Goal: Information Seeking & Learning: Learn about a topic

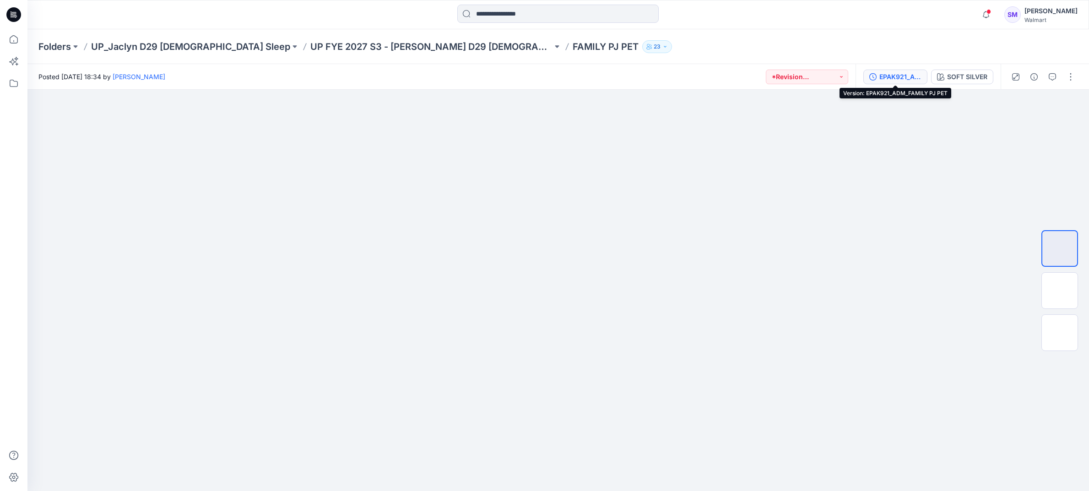
click at [894, 75] on div "EPAK921_ADM_FAMILY PJ PET" at bounding box center [901, 77] width 42 height 10
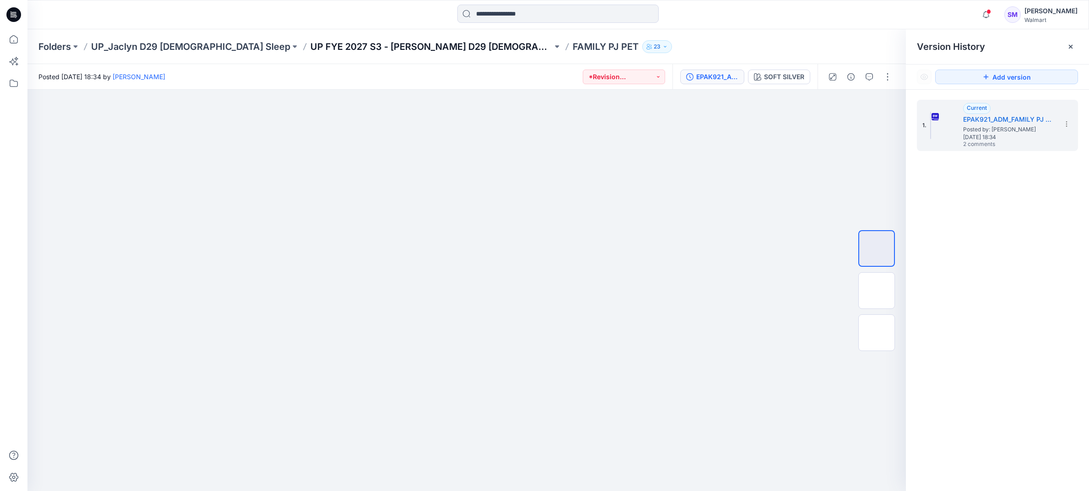
click at [329, 50] on p "UP FYE 2027 S3 - [PERSON_NAME] D29 [DEMOGRAPHIC_DATA] Sleepwear" at bounding box center [431, 46] width 242 height 13
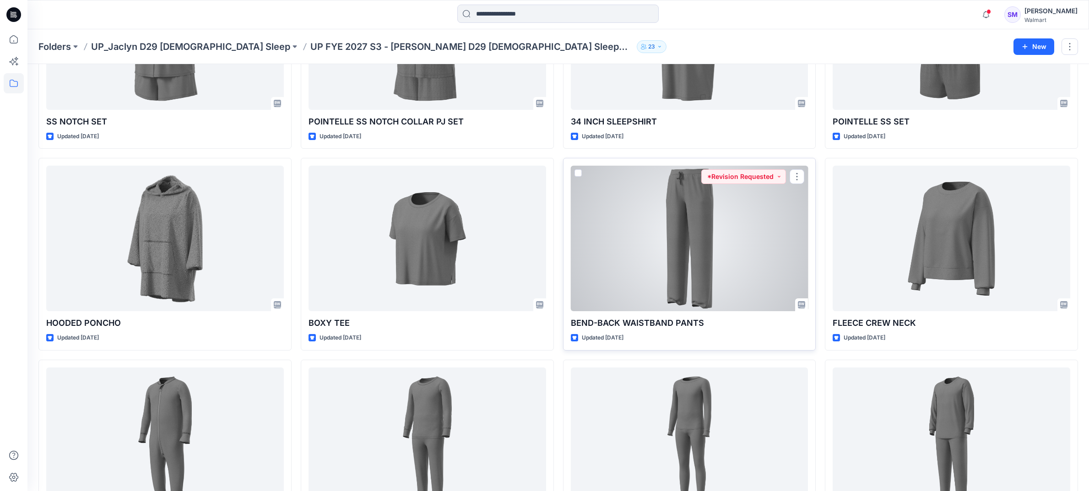
scroll to position [147, 0]
click at [686, 272] on div at bounding box center [690, 238] width 238 height 146
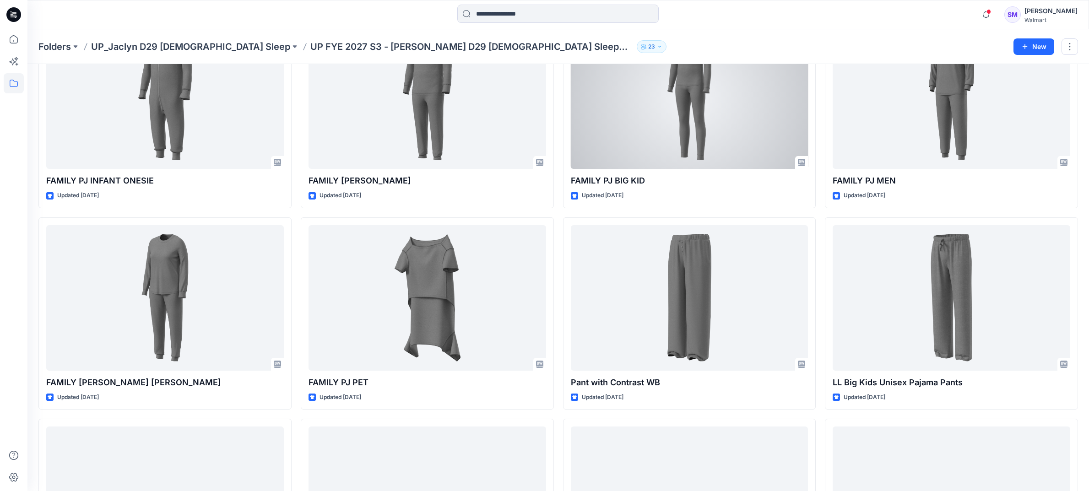
scroll to position [490, 0]
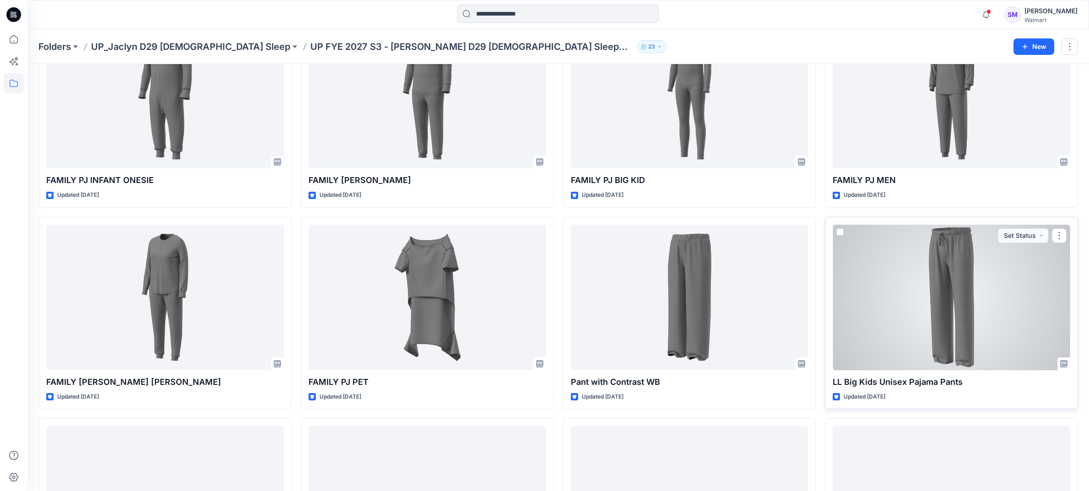
click at [909, 259] on div at bounding box center [952, 298] width 238 height 146
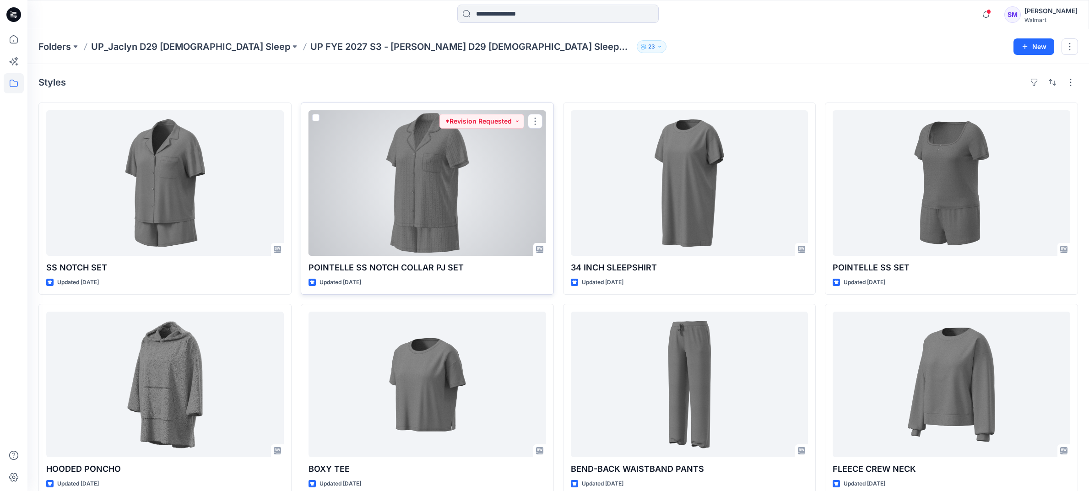
click at [480, 185] on div at bounding box center [428, 183] width 238 height 146
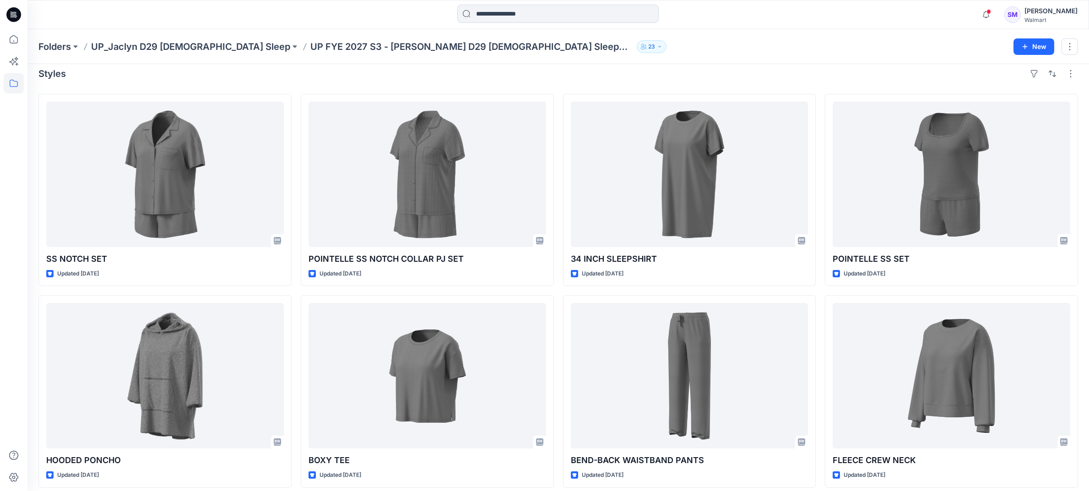
scroll to position [15, 0]
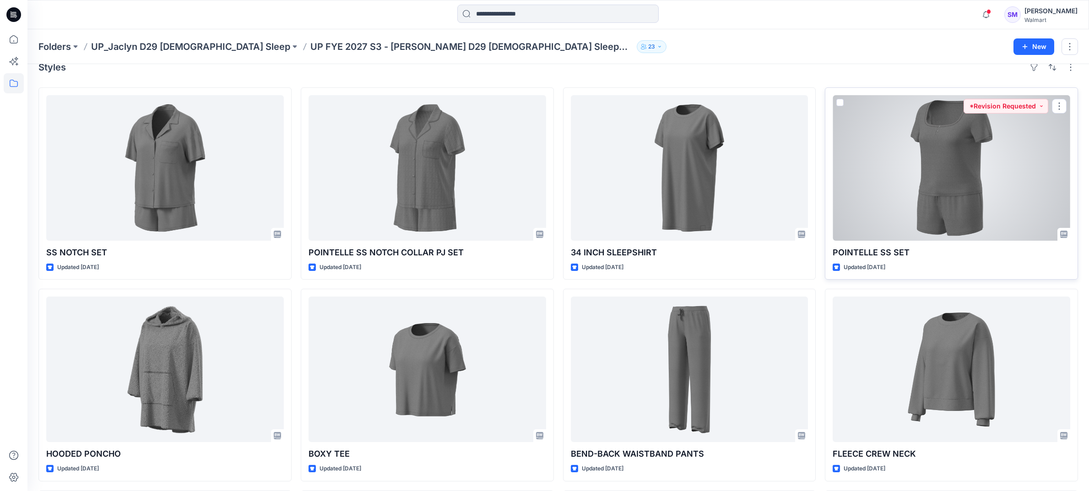
click at [897, 165] on div at bounding box center [952, 168] width 238 height 146
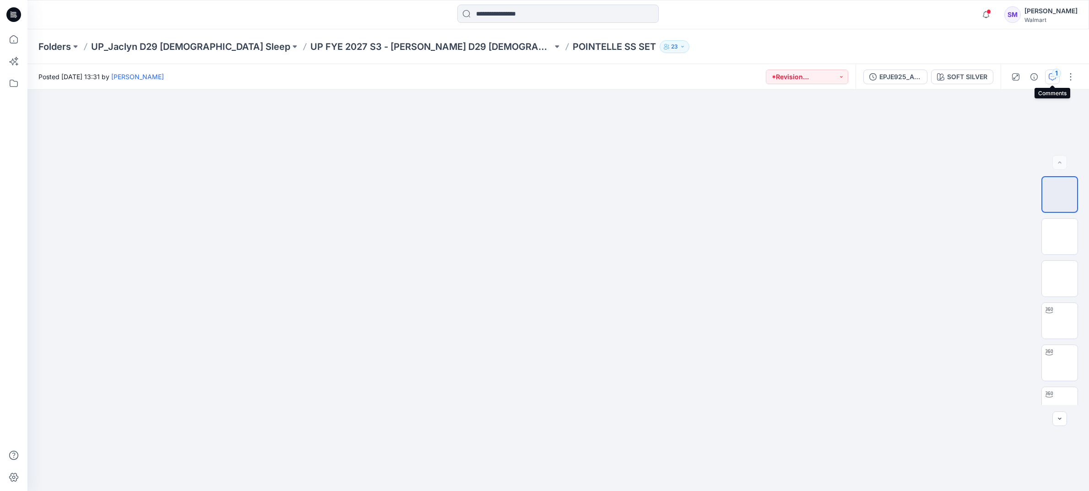
click at [1056, 74] on div "1" at bounding box center [1056, 73] width 9 height 9
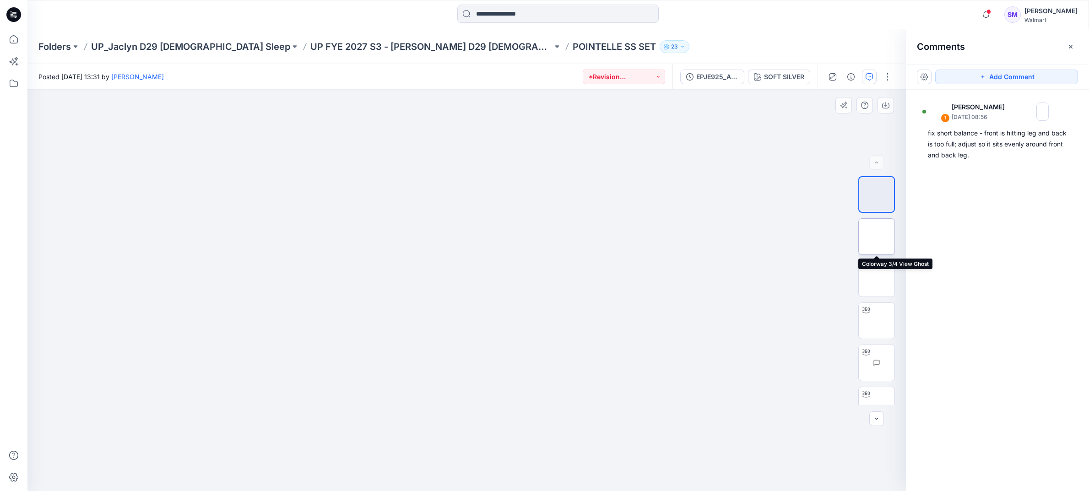
click at [877, 237] on img at bounding box center [877, 237] width 0 height 0
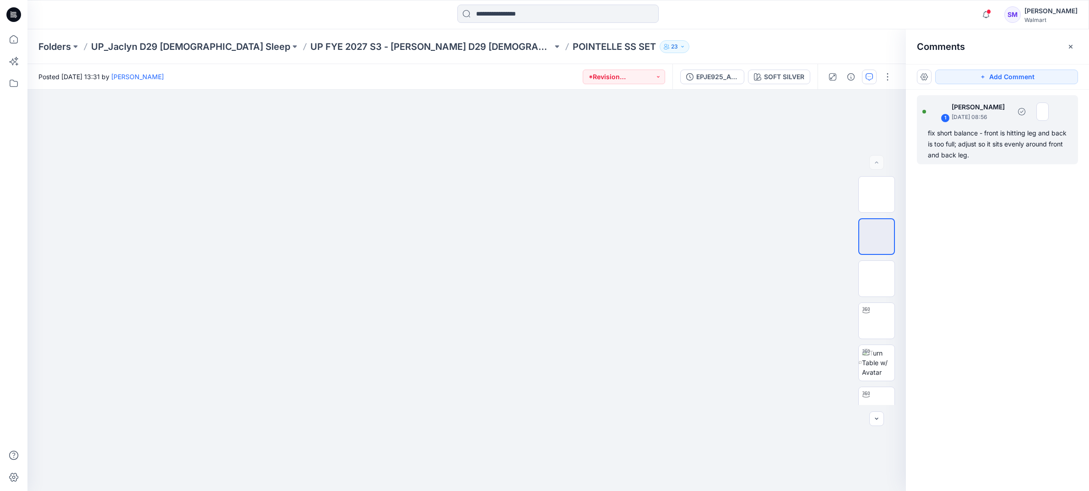
click at [958, 138] on div "fix short balance - front is hitting leg and back is too full; adjust so it sit…" at bounding box center [997, 144] width 139 height 33
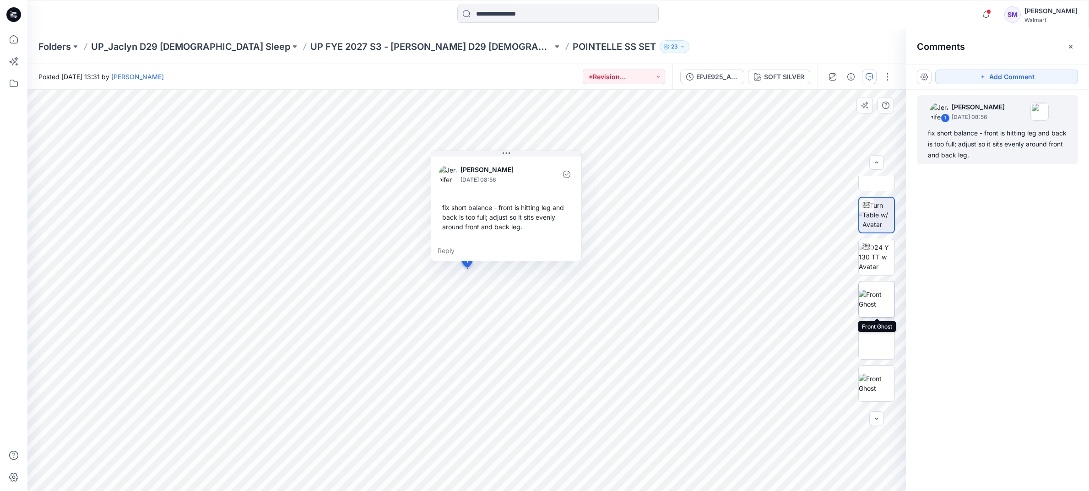
click at [882, 290] on img at bounding box center [877, 299] width 36 height 19
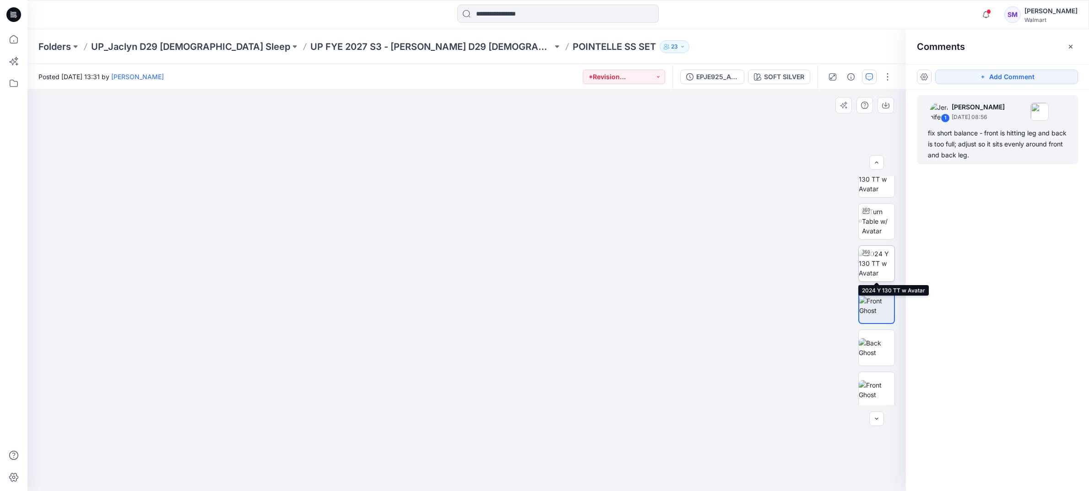
click at [879, 260] on img at bounding box center [877, 263] width 36 height 29
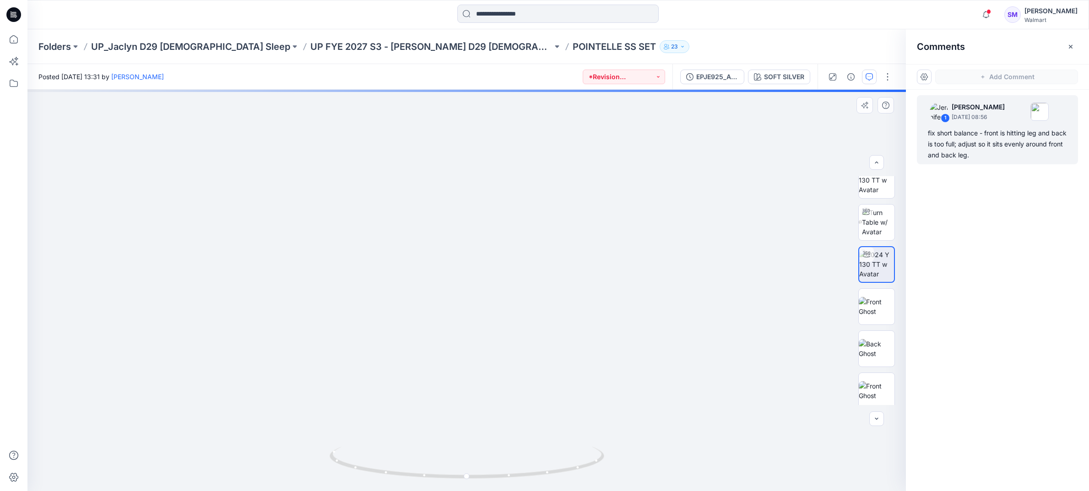
scroll to position [140, 0]
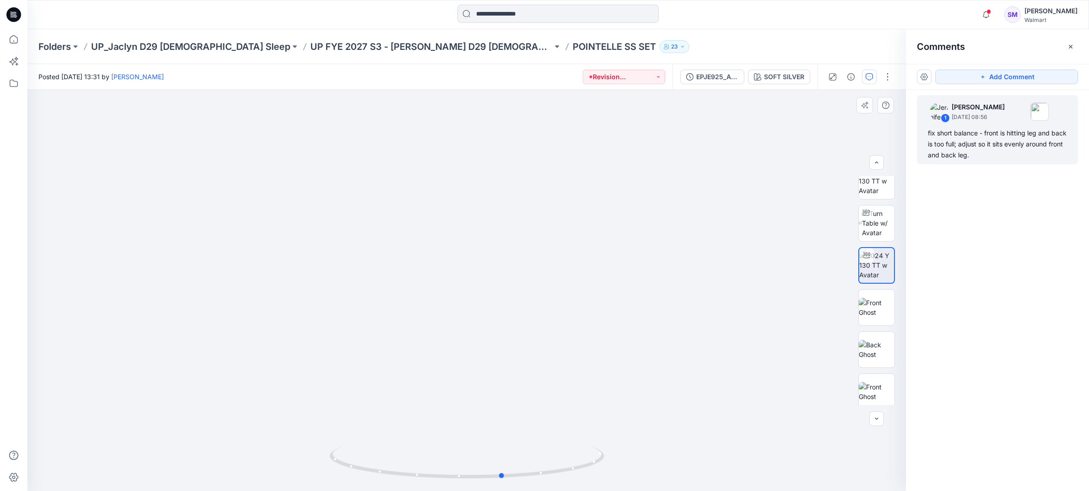
drag, startPoint x: 460, startPoint y: 306, endPoint x: 485, endPoint y: 303, distance: 25.8
click at [485, 303] on div at bounding box center [466, 291] width 879 height 402
